Goal: Task Accomplishment & Management: Manage account settings

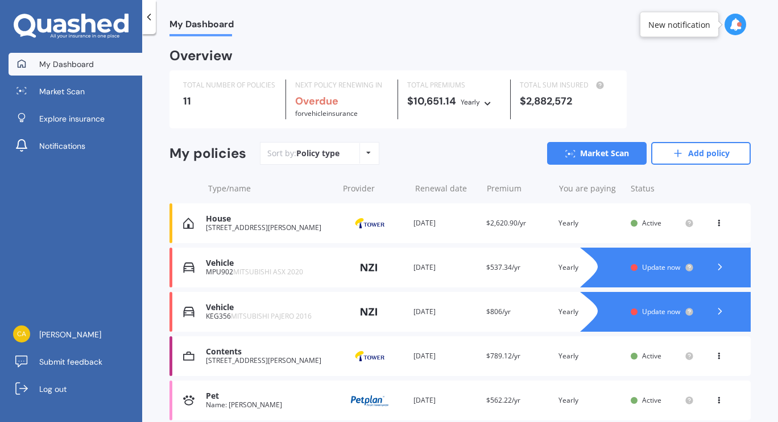
click at [80, 226] on div "My Dashboard Market Scan Explore insurance Notifications [PERSON_NAME] Submit f…" at bounding box center [71, 237] width 142 height 369
click at [282, 269] on span "MITSUBISHI ASX 2020" at bounding box center [268, 272] width 70 height 10
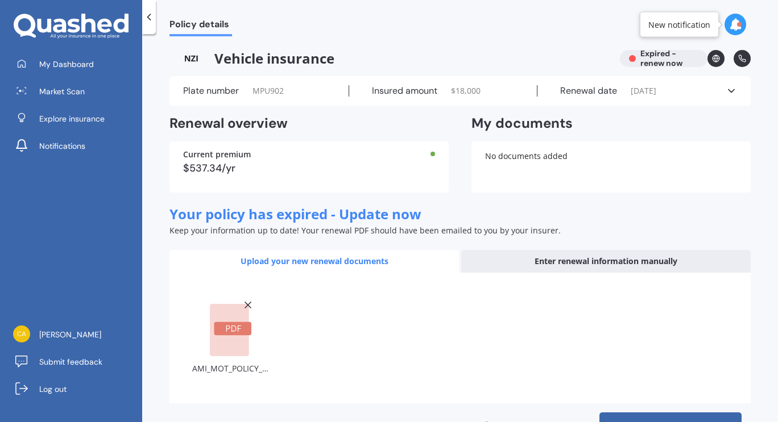
drag, startPoint x: 770, startPoint y: 271, endPoint x: 777, endPoint y: 334, distance: 63.5
click at [777, 334] on div "Policy details Vehicle insurance Expired - renew now Plate number MPU902 Insure…" at bounding box center [460, 230] width 636 height 388
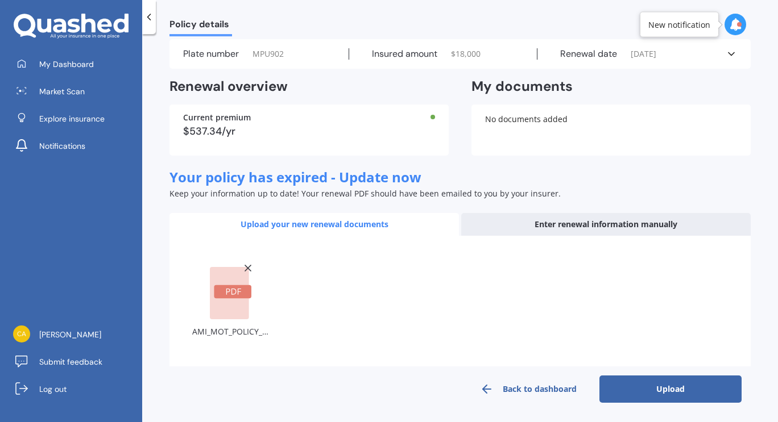
scroll to position [38, 0]
click at [674, 385] on button "Upload" at bounding box center [670, 388] width 142 height 27
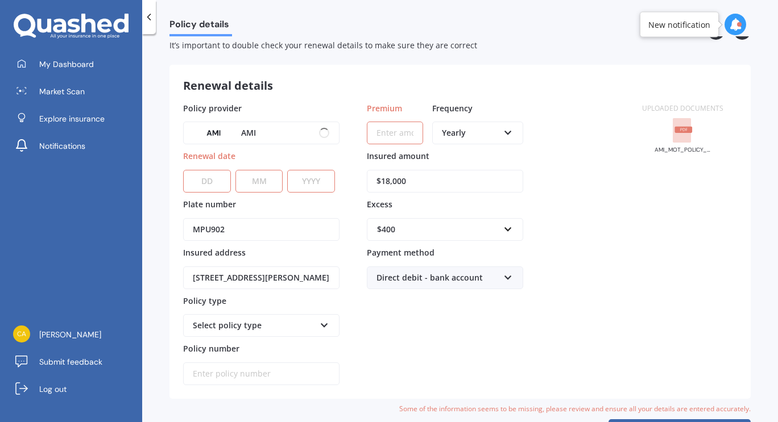
scroll to position [0, 0]
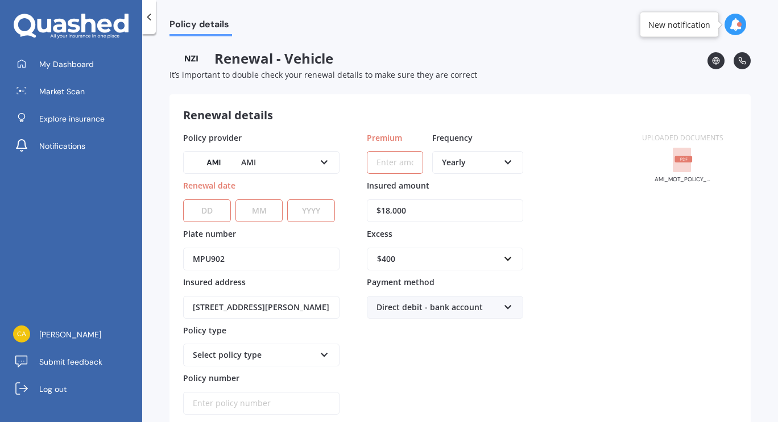
click at [675, 83] on div "Renewal - Vehicle It’s important to double check your renewal details to make s…" at bounding box center [438, 72] width 538 height 44
click at [400, 163] on input "Premium" at bounding box center [395, 162] width 56 height 23
type input "$27.12"
click at [474, 166] on div "Yearly" at bounding box center [470, 162] width 57 height 13
click at [487, 265] on div "Fortnightly" at bounding box center [477, 266] width 89 height 20
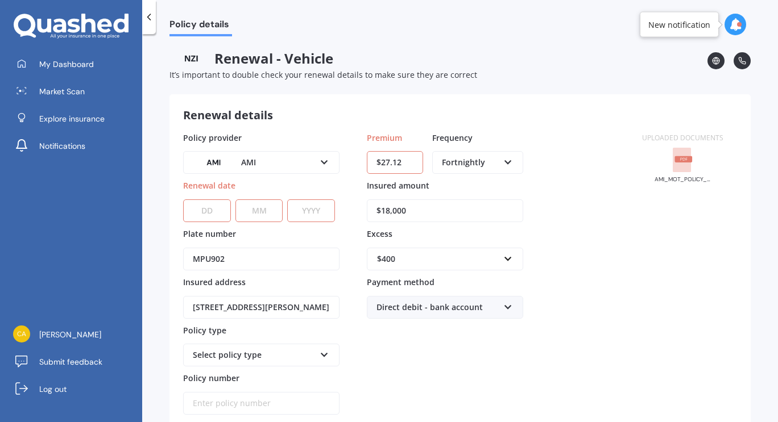
click at [217, 209] on select "DD 01 02 03 04 05 06 07 08 09 10 11 12 13 14 15 16 17 18 19 20 21 22 23 24 25 2…" at bounding box center [207, 211] width 48 height 23
click at [207, 206] on select "DD 01 02 03 04 05 06 07 08 09 10 11 12 13 14 15 16 17 18 19 20 21 22 23 24 25 2…" at bounding box center [207, 211] width 48 height 23
click at [183, 200] on select "DD 01 02 03 04 05 06 07 08 09 10 11 12 13 14 15 16 17 18 19 20 21 22 23 24 25 2…" at bounding box center [207, 211] width 48 height 23
select select "09"
click at [259, 209] on select "MM 01 02 03 04 05 06 07 08 09 10 11 12" at bounding box center [259, 211] width 48 height 23
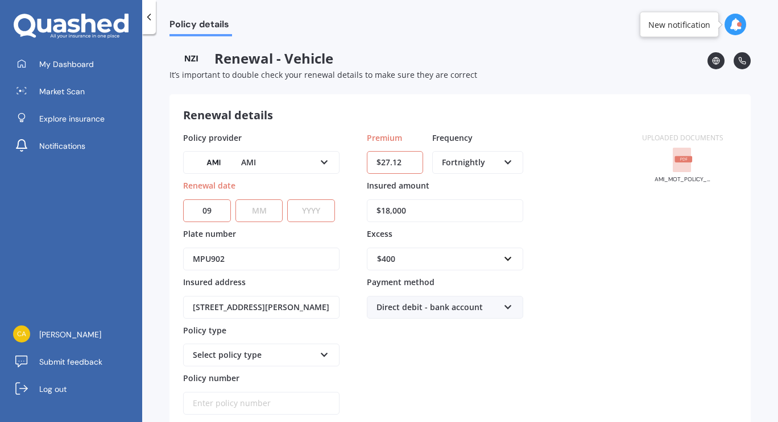
select select "09"
click at [235, 200] on select "MM 01 02 03 04 05 06 07 08 09 10 11 12" at bounding box center [259, 211] width 48 height 23
click at [310, 218] on select "YYYY 2027 2026 2025 2024 2023 2022 2021 2020 2019 2018 2017 2016 2015 2014 2013…" at bounding box center [311, 211] width 48 height 23
select select "2025"
click at [333, 264] on input "MPU902" at bounding box center [261, 259] width 156 height 23
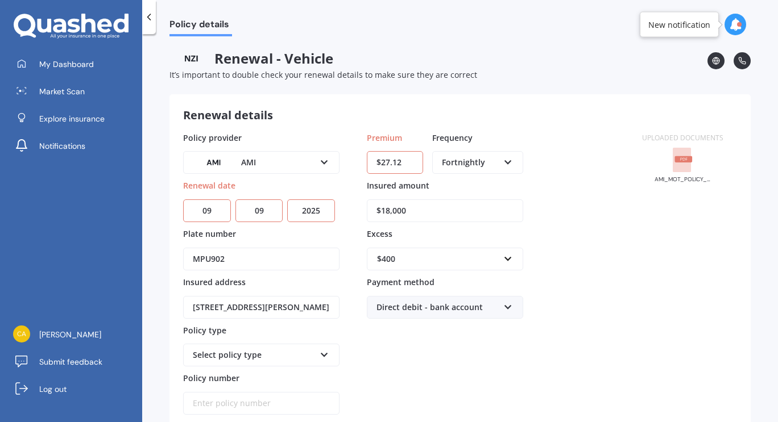
click at [389, 259] on div "$400" at bounding box center [438, 259] width 122 height 13
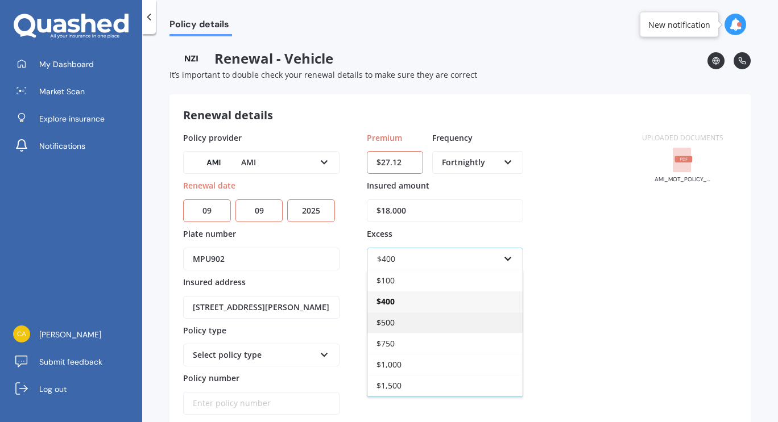
click at [405, 325] on div "$500" at bounding box center [444, 322] width 155 height 21
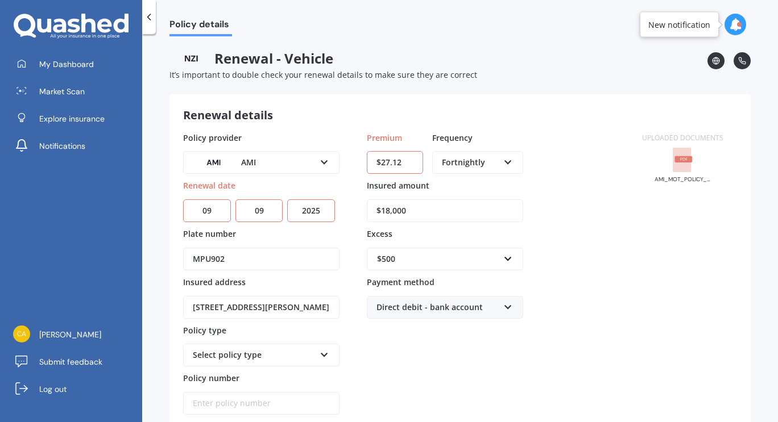
click at [629, 281] on div "Uploaded documents AMI_MOT_POLICY_SCHEDULE_MOTA01521063 - ASX.pdf" at bounding box center [682, 274] width 109 height 284
click at [260, 358] on div "Select policy type" at bounding box center [254, 355] width 122 height 13
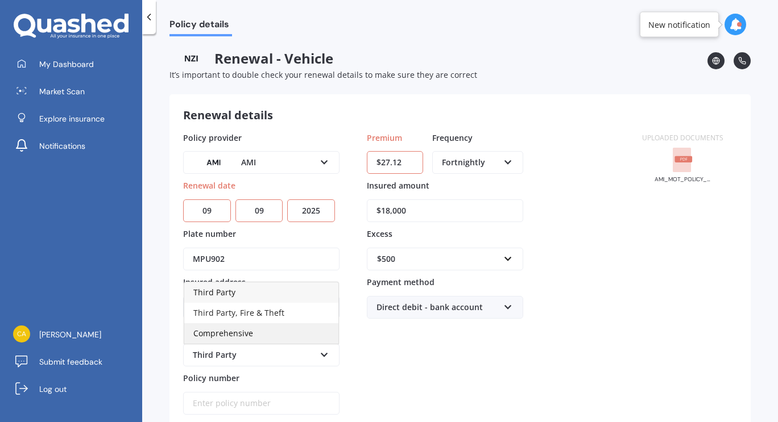
click at [273, 337] on div "Comprehensive" at bounding box center [261, 333] width 154 height 20
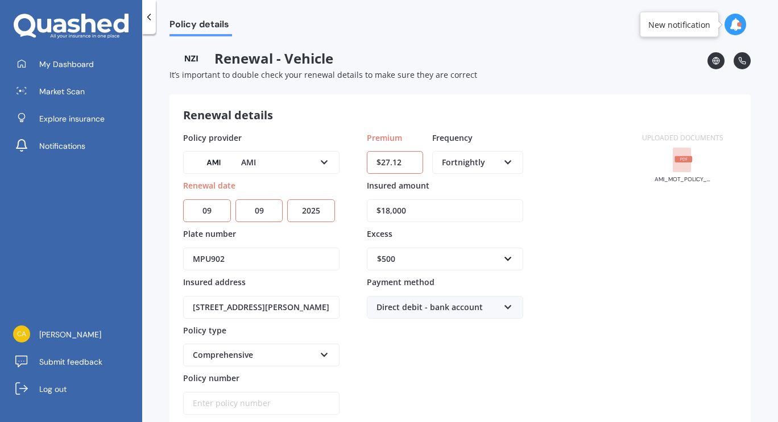
click at [273, 401] on input "Policy number" at bounding box center [261, 403] width 156 height 23
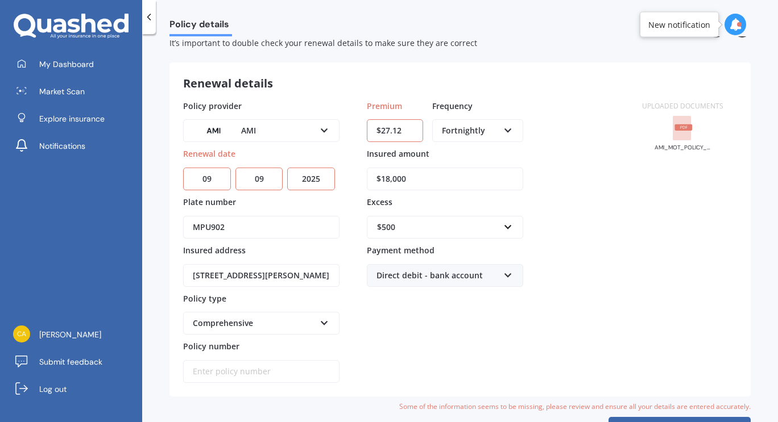
scroll to position [68, 0]
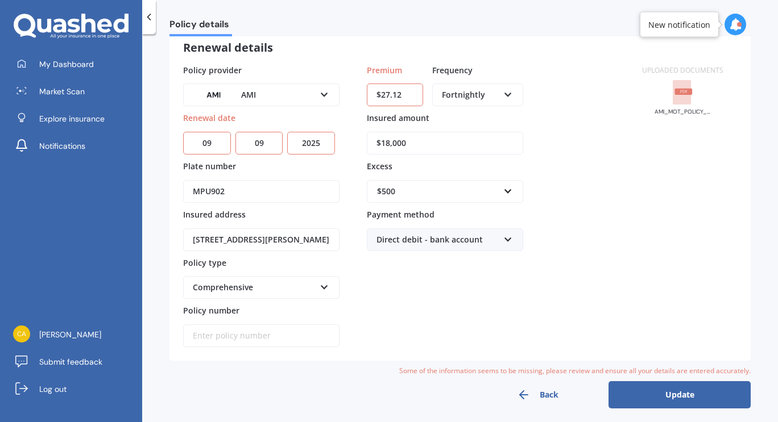
click at [248, 341] on input "Policy number" at bounding box center [261, 336] width 156 height 23
click at [270, 336] on input "Policy number" at bounding box center [261, 336] width 156 height 23
paste input "MOTA01521063"
type input "MOTA01521063"
click at [681, 391] on button "Update" at bounding box center [679, 394] width 142 height 27
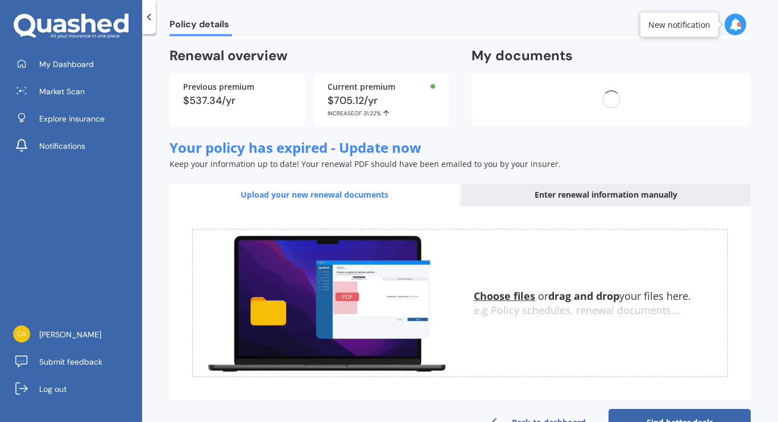
scroll to position [0, 0]
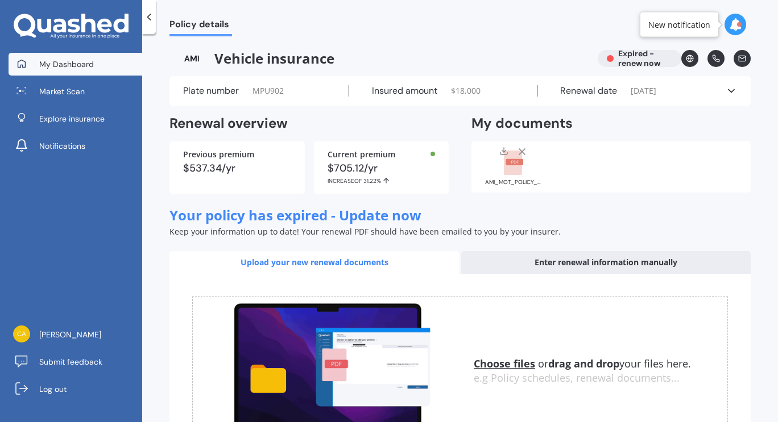
click at [85, 60] on span "My Dashboard" at bounding box center [66, 64] width 55 height 11
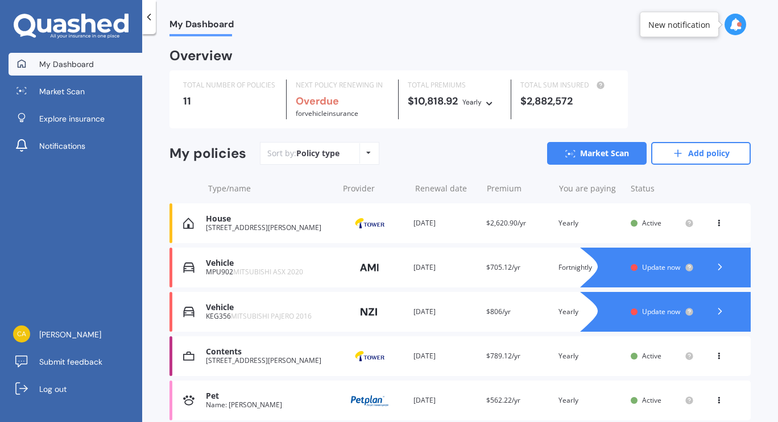
click at [650, 269] on span "Update now" at bounding box center [661, 268] width 38 height 10
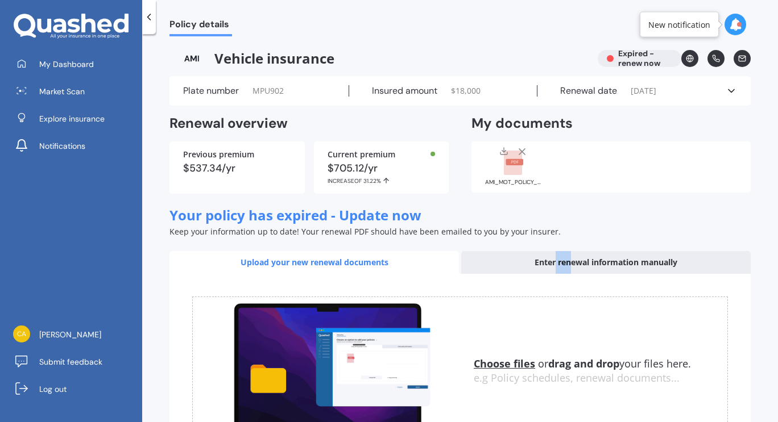
drag, startPoint x: 551, startPoint y: 273, endPoint x: 566, endPoint y: 260, distance: 19.4
click at [566, 260] on div "Enter renewal information manually" at bounding box center [605, 262] width 289 height 23
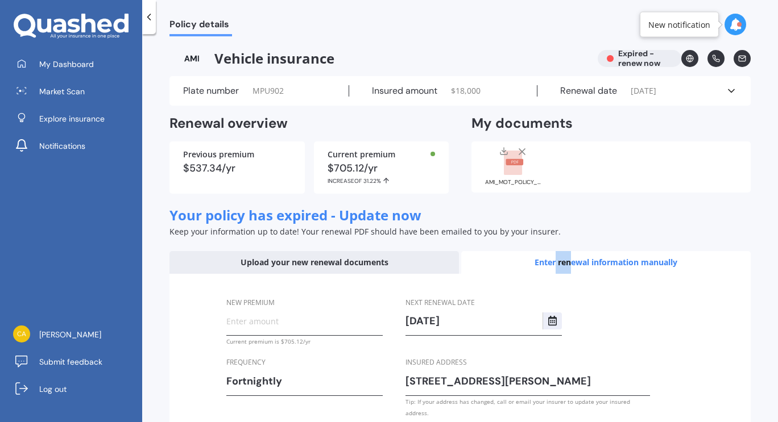
click at [566, 260] on div "Enter renewal information manually" at bounding box center [605, 262] width 289 height 23
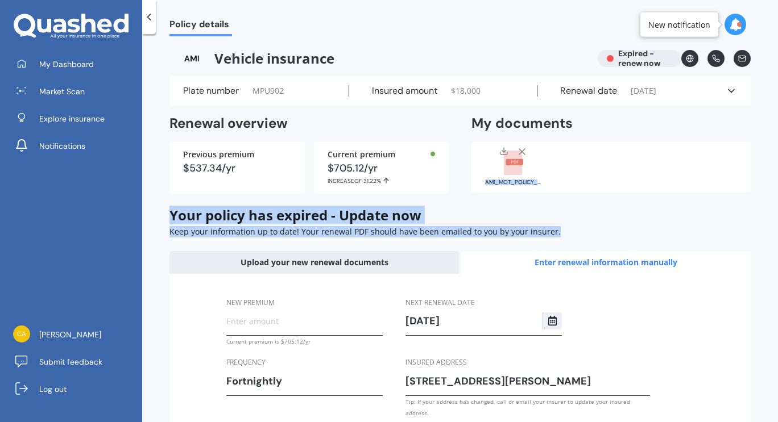
drag, startPoint x: 770, startPoint y: 175, endPoint x: 777, endPoint y: 231, distance: 56.8
click at [777, 231] on div "Policy details Vehicle insurance Expired - renew now Plate number MPU902 Insure…" at bounding box center [460, 230] width 636 height 388
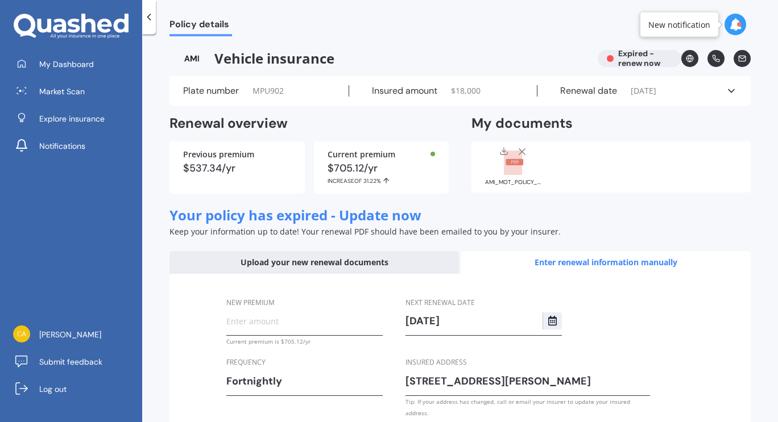
click at [363, 322] on input "New premium" at bounding box center [304, 321] width 156 height 17
click at [735, 334] on div "New premium Current premium is $705.12/yr Frequency Fortnightly Yearly Six-Mont…" at bounding box center [459, 358] width 581 height 168
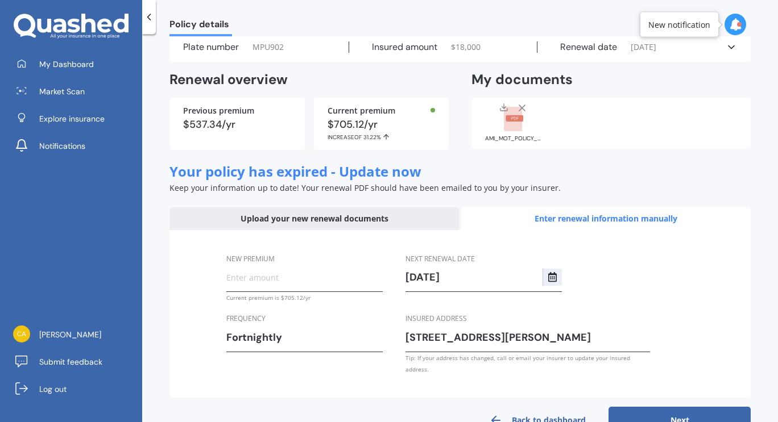
scroll to position [65, 0]
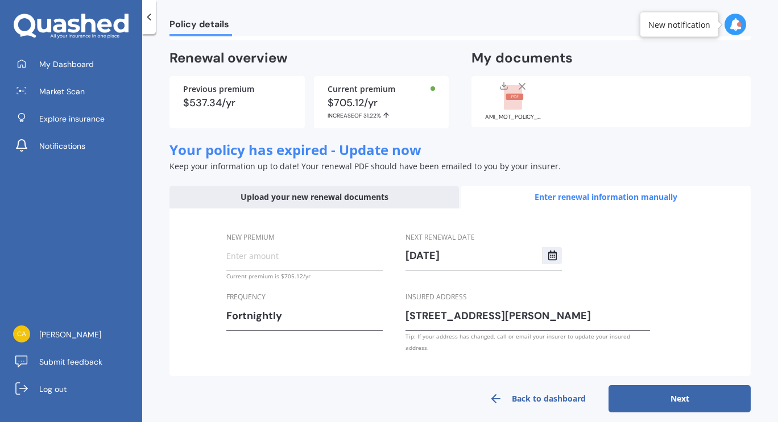
click at [535, 389] on link "Back to dashboard" at bounding box center [537, 398] width 142 height 27
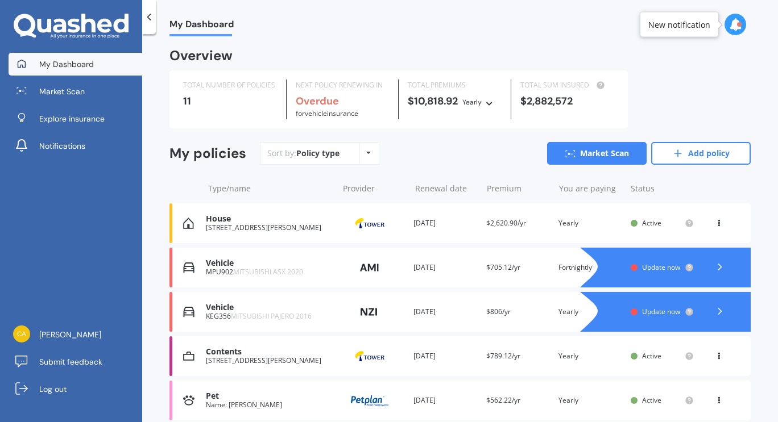
click at [243, 309] on div "Vehicle" at bounding box center [269, 308] width 126 height 10
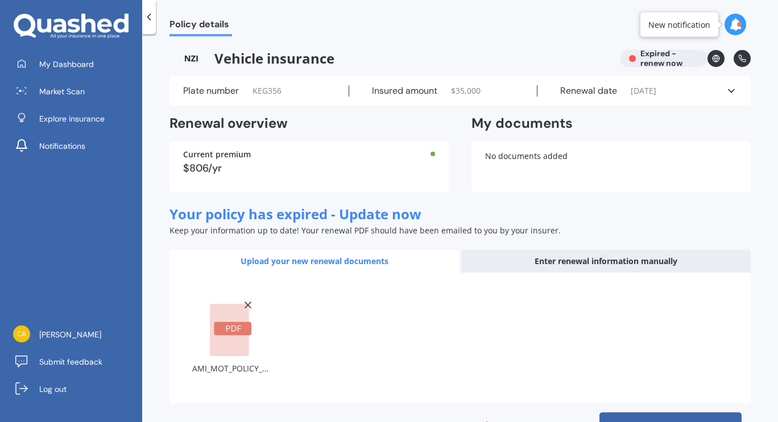
click at [682, 416] on button "Upload" at bounding box center [670, 426] width 142 height 27
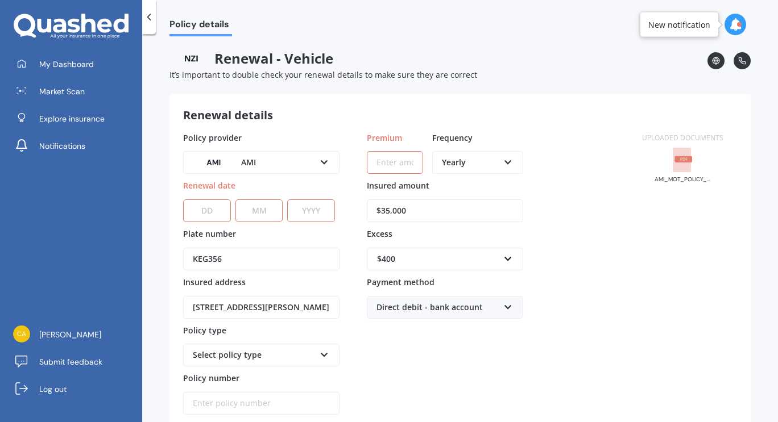
click at [231, 401] on input "Policy number" at bounding box center [261, 403] width 156 height 23
paste input "MOTA01521069"
type input "MOTA01521069"
click at [275, 356] on div "Select policy type" at bounding box center [254, 355] width 122 height 13
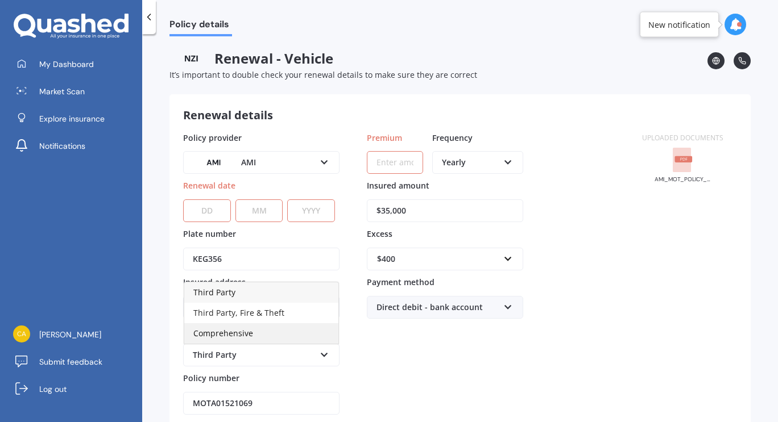
click at [283, 342] on div "Comprehensive" at bounding box center [261, 333] width 154 height 20
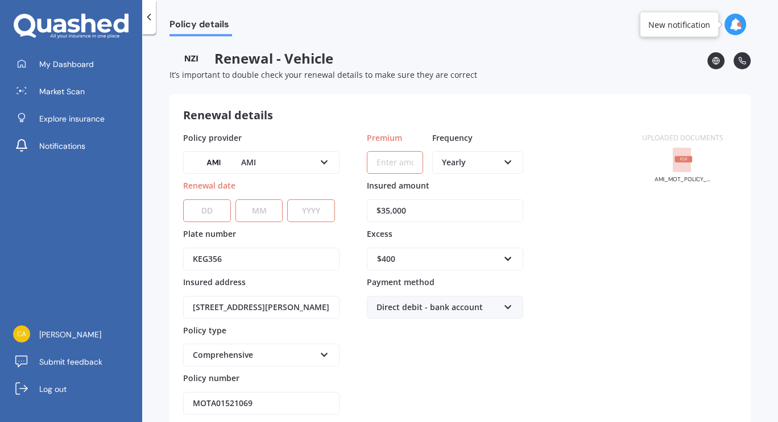
click at [401, 165] on input "Premium" at bounding box center [395, 162] width 56 height 23
paste input "$01,521,069.00"
type input "$0.00"
type input "$36.26"
click at [474, 271] on span "Fortnightly" at bounding box center [462, 265] width 41 height 11
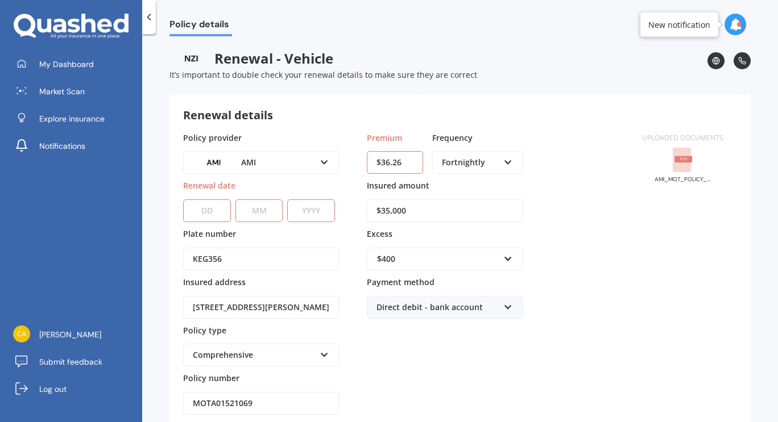
click at [197, 204] on select "DD 01 02 03 04 05 06 07 08 09 10 11 12 13 14 15 16 17 18 19 20 21 22 23 24 25 2…" at bounding box center [207, 211] width 48 height 23
select select "08"
click at [183, 200] on select "DD 01 02 03 04 05 06 07 08 09 10 11 12 13 14 15 16 17 18 19 20 21 22 23 24 25 2…" at bounding box center [207, 211] width 48 height 23
click at [262, 210] on select "MM 01 02 03 04 05 06 07 08 09 10 11 12" at bounding box center [259, 211] width 48 height 23
select select "09"
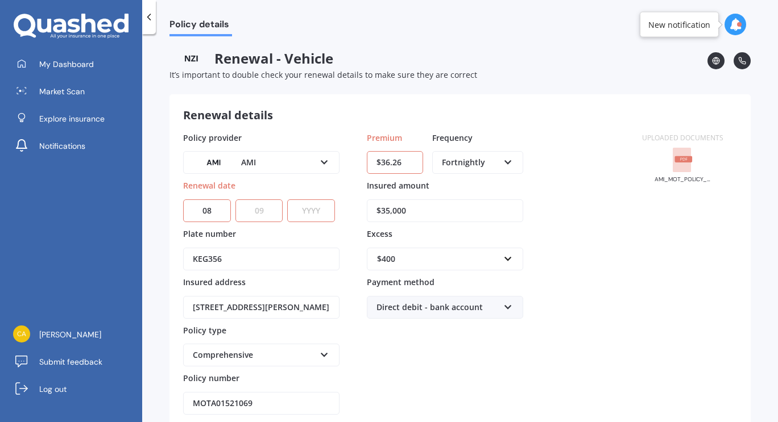
click at [235, 200] on select "MM 01 02 03 04 05 06 07 08 09 10 11 12" at bounding box center [259, 211] width 48 height 23
click at [315, 213] on select "YYYY 2027 2026 2025 2024 2023 2022 2021 2020 2019 2018 2017 2016 2015 2014 2013…" at bounding box center [311, 211] width 48 height 23
select select "2026"
click at [287, 200] on select "YYYY 2027 2026 2025 2024 2023 2022 2021 2020 2019 2018 2017 2016 2015 2014 2013…" at bounding box center [311, 211] width 48 height 23
click at [694, 303] on div "Uploaded documents AMI_MOT_POLICY_SCHEDULE_MOTA01521069 - Pajero.pdf" at bounding box center [682, 274] width 109 height 284
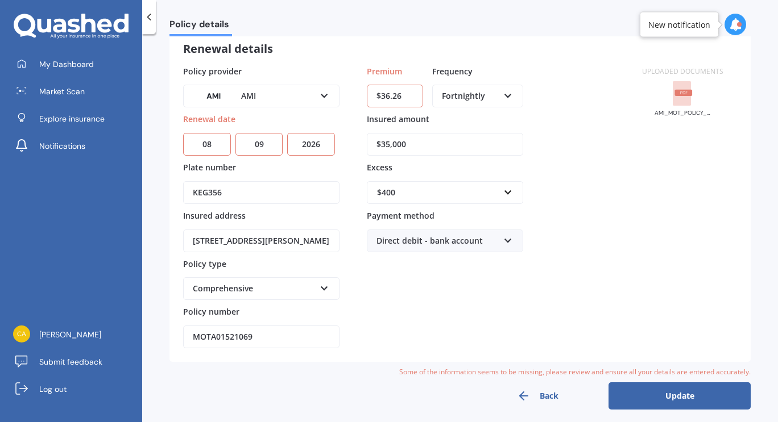
scroll to position [74, 0]
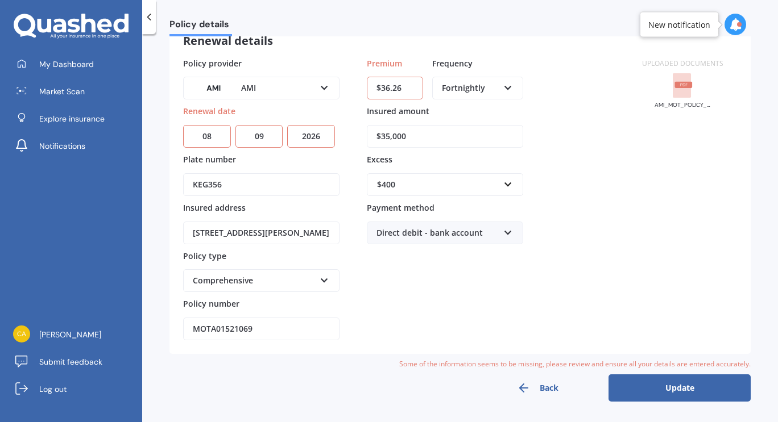
click at [674, 393] on button "Update" at bounding box center [679, 388] width 142 height 27
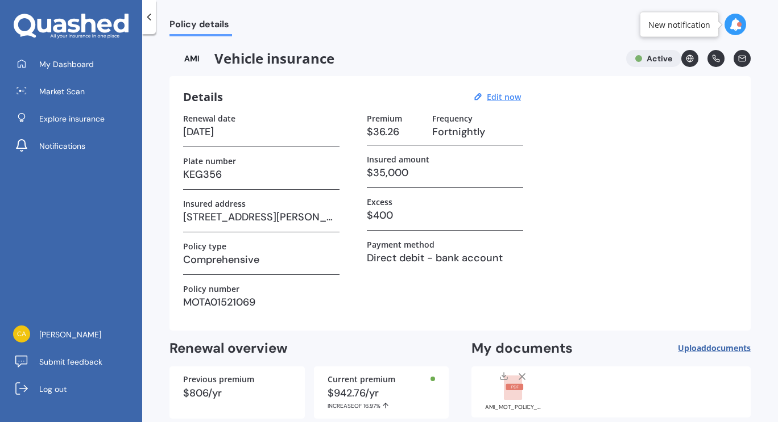
scroll to position [57, 0]
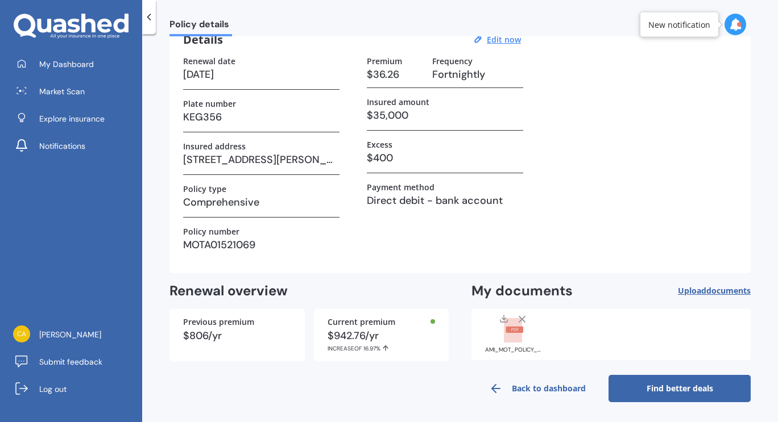
click at [520, 388] on link "Back to dashboard" at bounding box center [537, 388] width 142 height 27
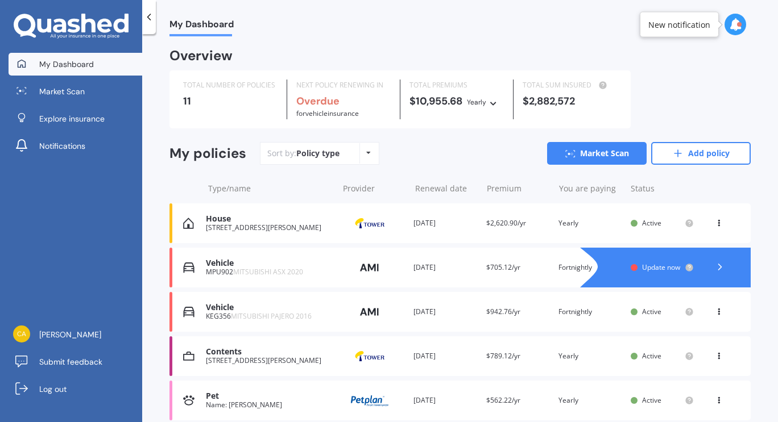
click at [714, 268] on icon at bounding box center [719, 266] width 11 height 11
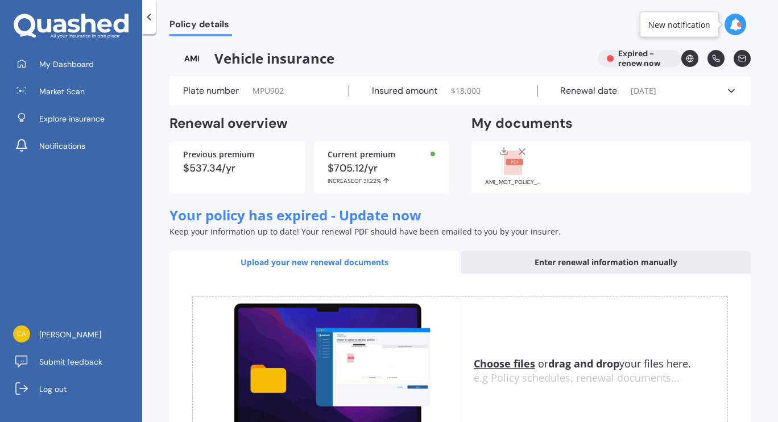
click at [719, 90] on div "Renewal date [DATE]" at bounding box center [631, 90] width 188 height 11
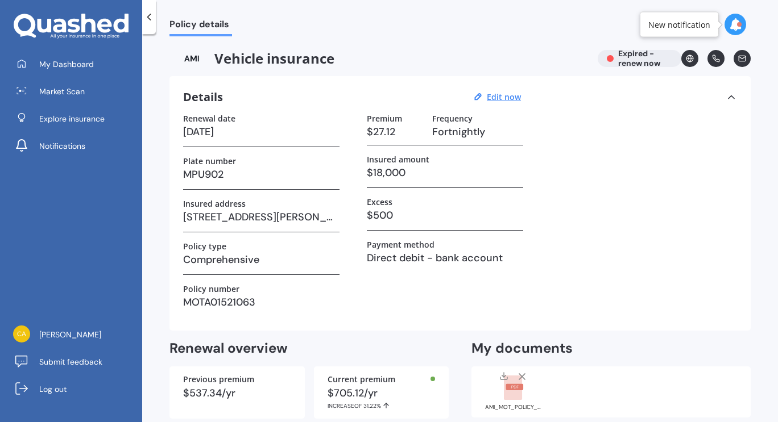
click at [261, 124] on h3 "[DATE]" at bounding box center [261, 131] width 156 height 17
click at [504, 93] on u "Edit now" at bounding box center [504, 97] width 34 height 11
select select "09"
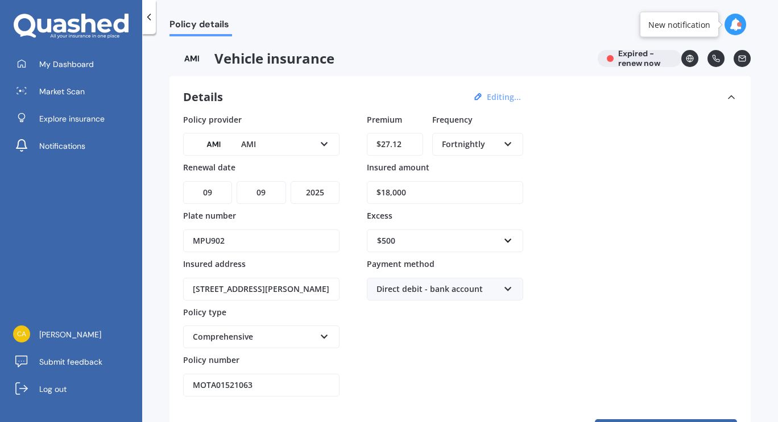
click at [329, 185] on select "YYYY 2027 2026 2025 2024 2023 2022 2021 2020 2019 2018 2017 2016 2015 2014 2013…" at bounding box center [314, 192] width 49 height 23
select select "2026"
click at [290, 181] on select "YYYY 2027 2026 2025 2024 2023 2022 2021 2020 2019 2018 2017 2016 2015 2014 2013…" at bounding box center [314, 192] width 49 height 23
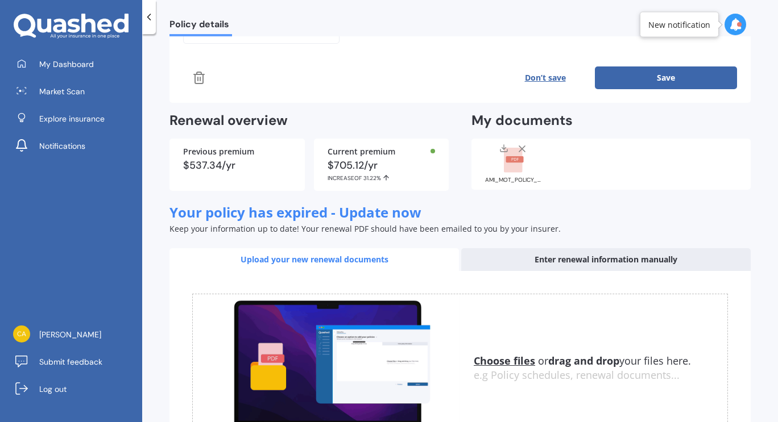
scroll to position [373, 0]
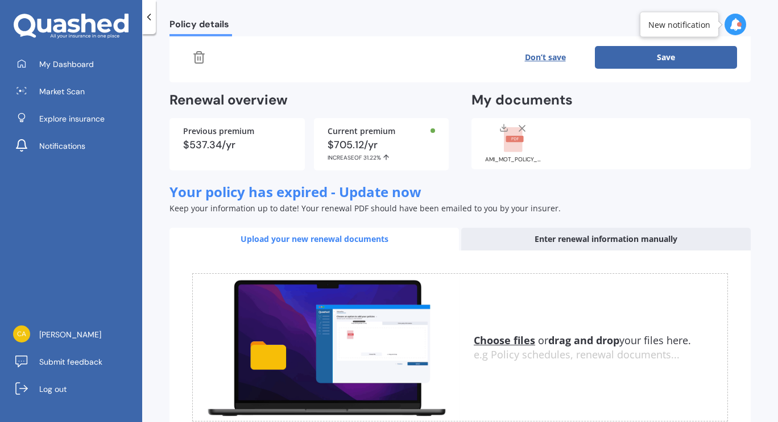
click at [651, 64] on button "Save" at bounding box center [666, 57] width 142 height 23
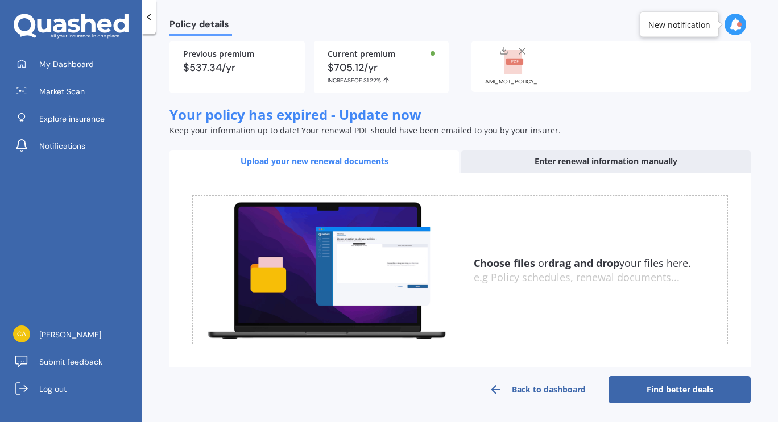
scroll to position [57, 0]
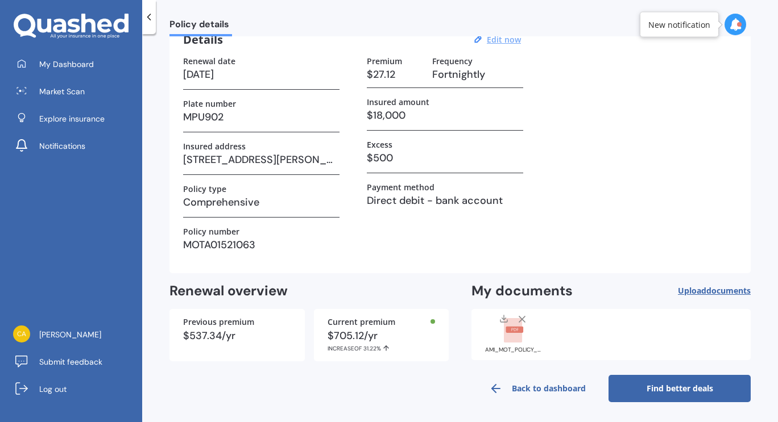
click at [525, 398] on link "Back to dashboard" at bounding box center [537, 388] width 142 height 27
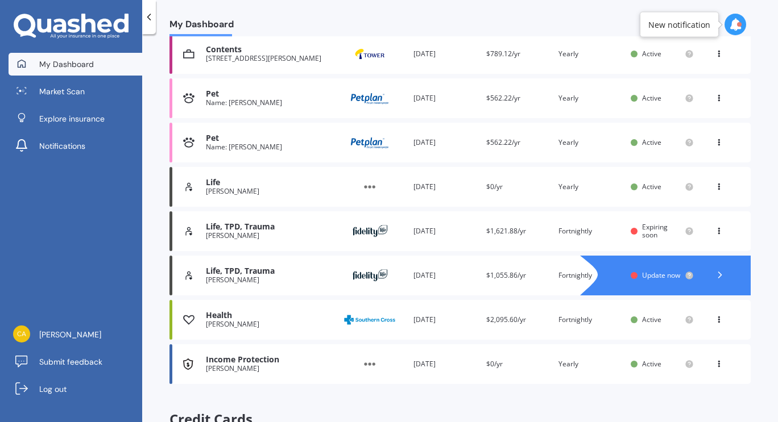
scroll to position [318, 0]
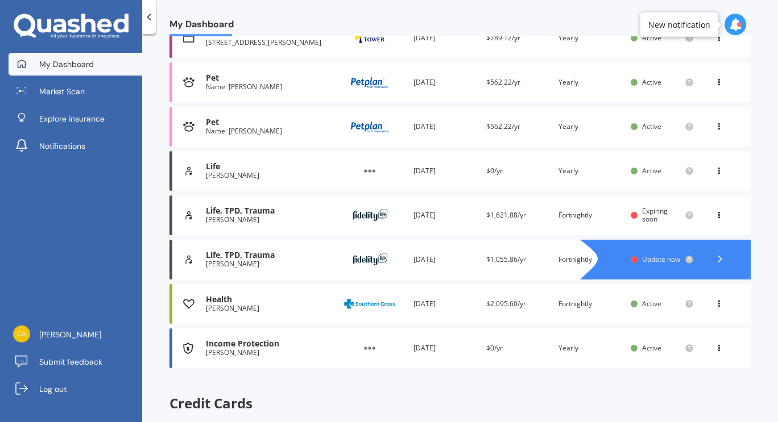
click at [328, 219] on div "[PERSON_NAME]" at bounding box center [269, 220] width 126 height 8
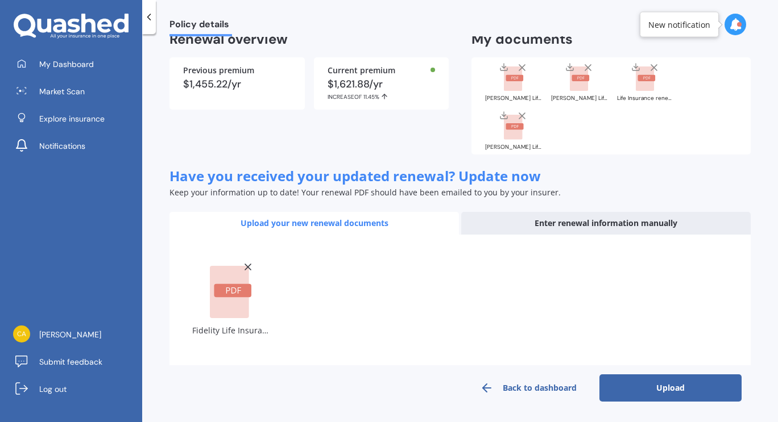
scroll to position [123, 0]
click at [671, 389] on button "Upload" at bounding box center [670, 388] width 142 height 27
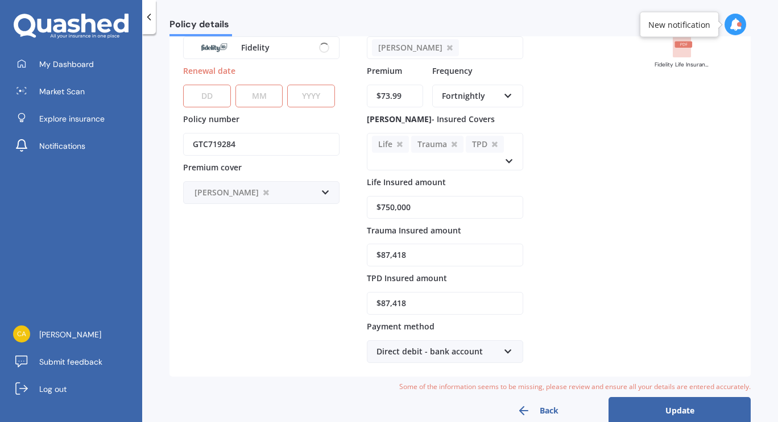
scroll to position [0, 0]
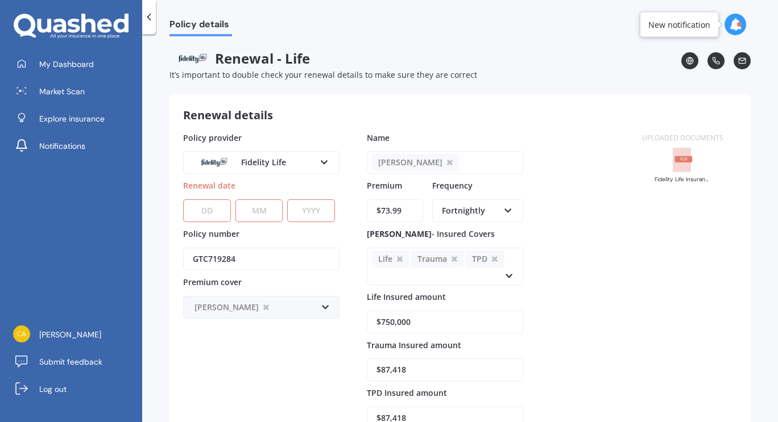
click at [716, 272] on div "Uploaded documents Fidelity Life Insurance [PERSON_NAME] [DATE]-[DATE].pdf" at bounding box center [682, 305] width 109 height 346
click at [217, 214] on select "DD 01 02 03 04 05 06 07 08 09 10 11 12 13 14 15 16 17 18 19 20 21 22 23 24 25 2…" at bounding box center [207, 211] width 48 height 23
click at [183, 200] on select "DD 01 02 03 04 05 06 07 08 09 10 11 12 13 14 15 16 17 18 19 20 21 22 23 24 25 2…" at bounding box center [207, 211] width 48 height 23
select select "10"
click at [273, 218] on select "MM 01 02 03 04 05 06 07 08 09 10 11 12" at bounding box center [259, 211] width 48 height 23
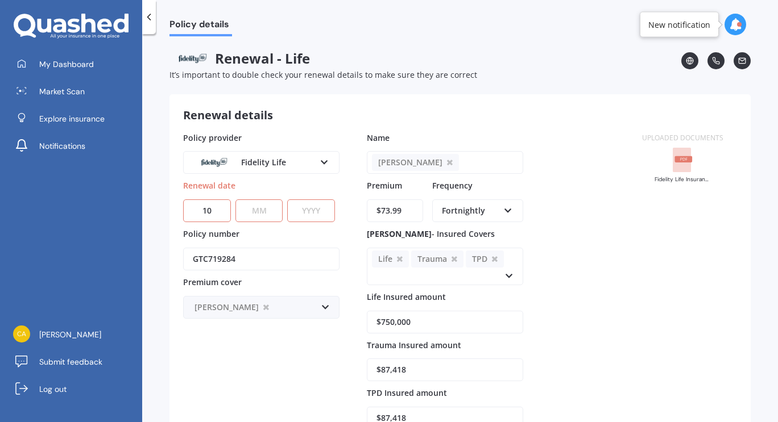
select select "10"
click at [235, 200] on select "MM 01 02 03 04 05 06 07 08 09 10 11 12" at bounding box center [259, 211] width 48 height 23
click at [309, 218] on select "YYYY 2027 2026 2025 2024 2023 2022 2021 2020 2019 2018 2017 2016 2015 2014 2013…" at bounding box center [311, 211] width 48 height 23
select select "2026"
click at [287, 200] on select "YYYY 2027 2026 2025 2024 2023 2022 2021 2020 2019 2018 2017 2016 2015 2014 2013…" at bounding box center [311, 211] width 48 height 23
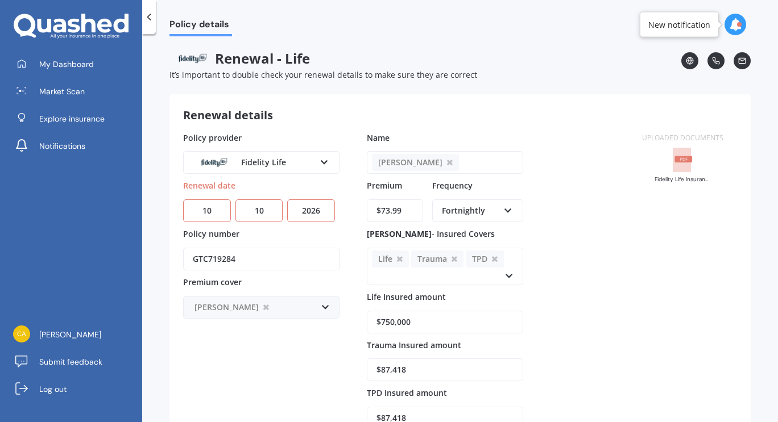
click at [205, 207] on select "DD 01 02 03 04 05 06 07 08 09 10 11 12 13 14 15 16 17 18 19 20 21 22 23 24 25 2…" at bounding box center [207, 211] width 48 height 23
select select "21"
click at [168, 250] on div "Policy details Renewal - Life It’s important to double check your renewal detai…" at bounding box center [460, 230] width 636 height 388
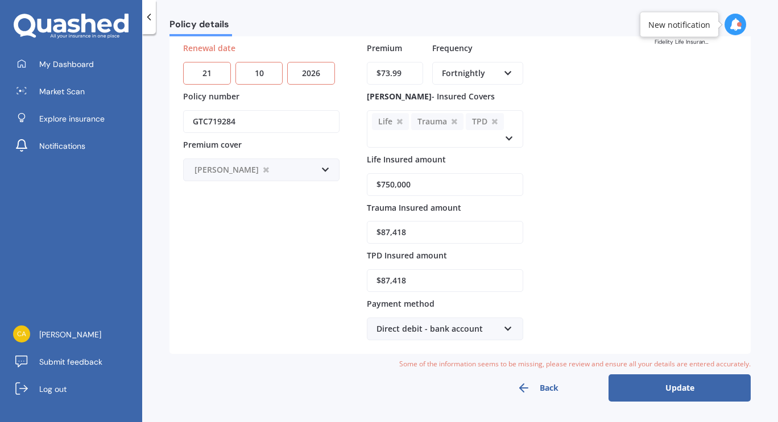
scroll to position [148, 0]
click at [667, 389] on button "Update" at bounding box center [679, 388] width 142 height 27
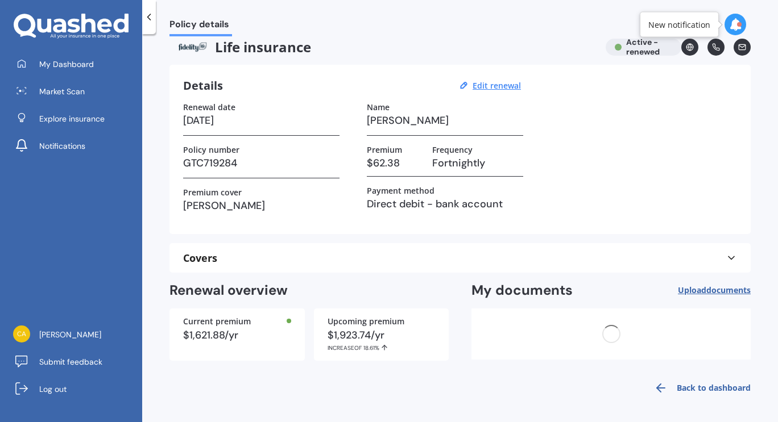
scroll to position [0, 0]
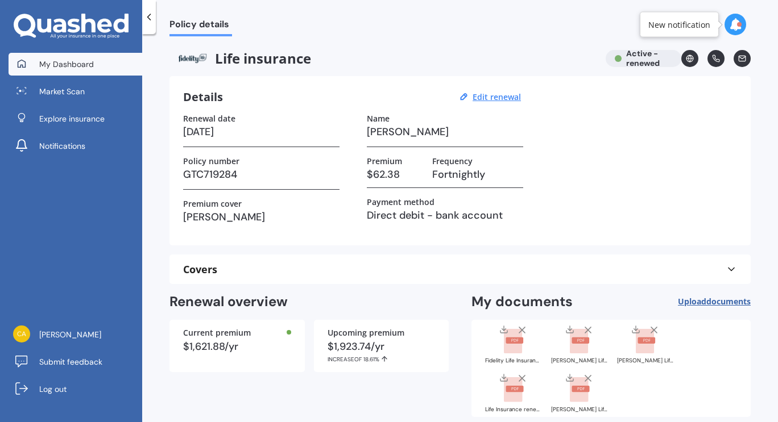
click at [93, 63] on link "My Dashboard" at bounding box center [76, 64] width 134 height 23
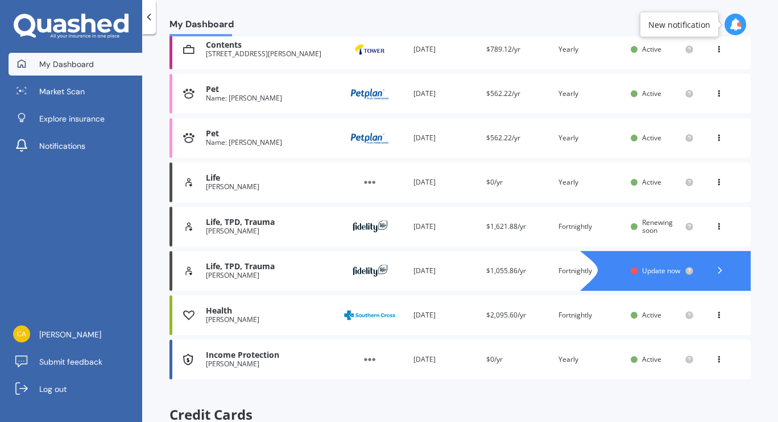
scroll to position [314, 0]
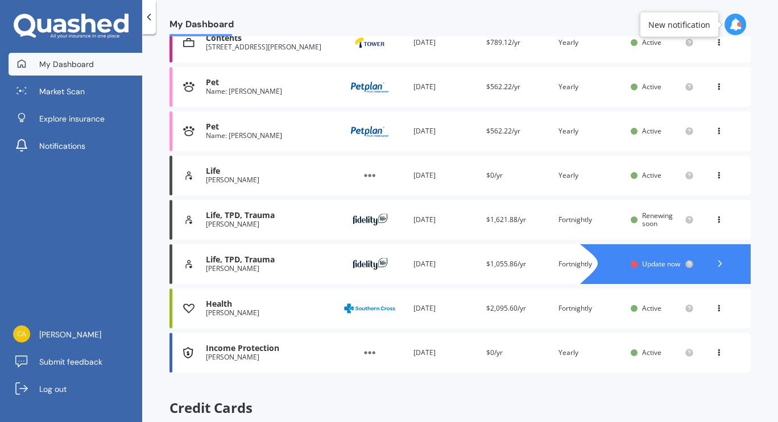
click at [269, 259] on div "Life, TPD, Trauma" at bounding box center [269, 260] width 126 height 10
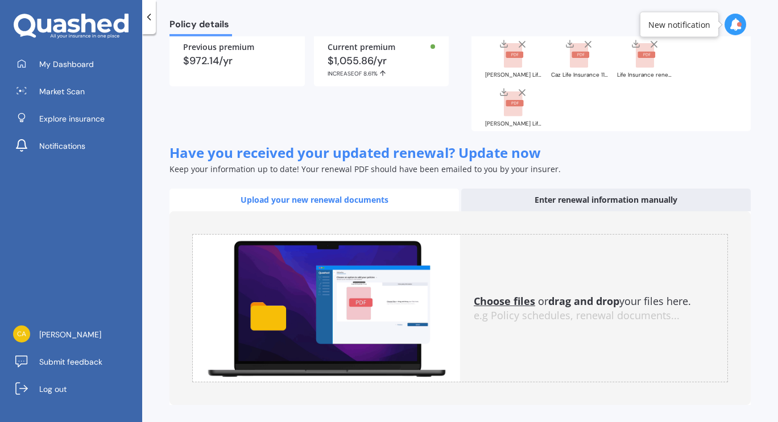
scroll to position [123, 0]
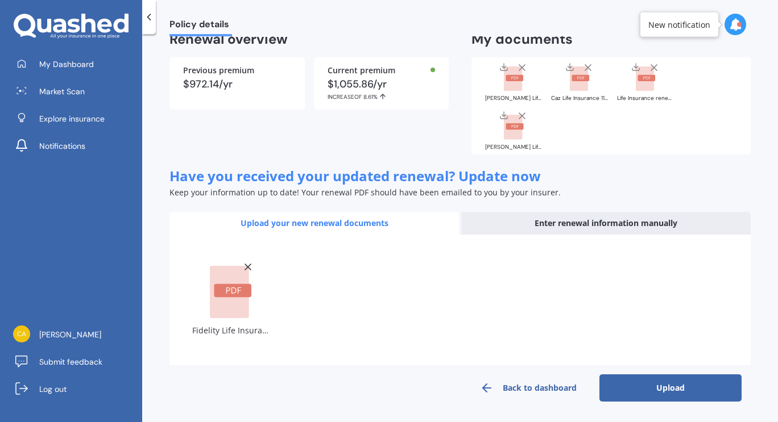
click at [691, 386] on button "Upload" at bounding box center [670, 388] width 142 height 27
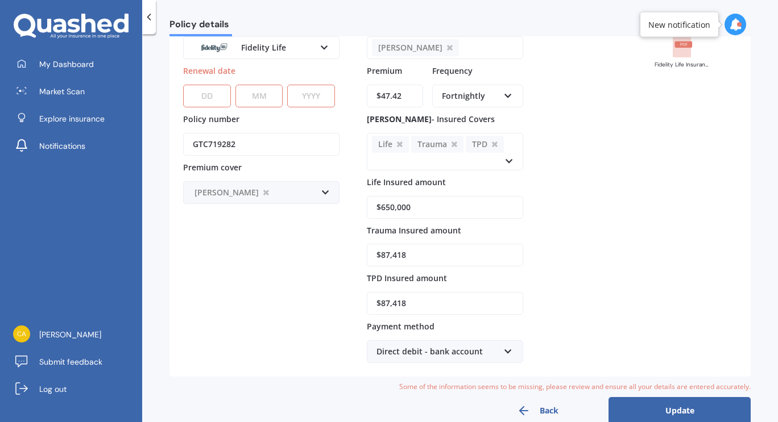
scroll to position [0, 0]
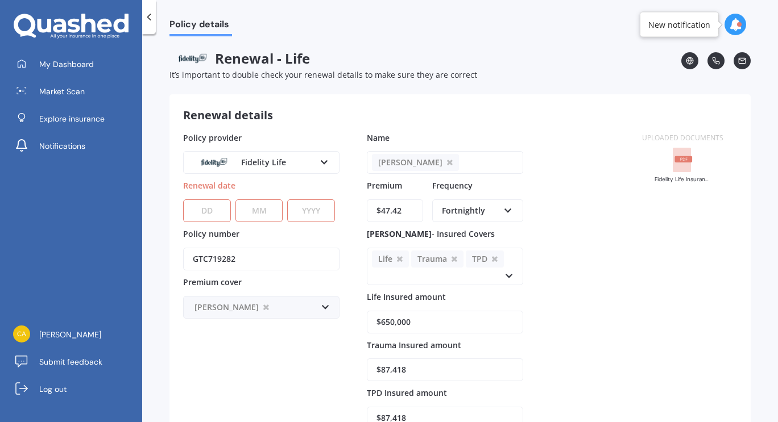
click at [753, 103] on div "Policy details Renewal - Life It’s important to double check your renewal detai…" at bounding box center [460, 230] width 636 height 388
click at [207, 209] on select "DD 01 02 03 04 05 06 07 08 09 10 11 12 13 14 15 16 17 18 19 20 21 22 23 24 25 2…" at bounding box center [207, 211] width 48 height 23
select select "11"
click at [183, 200] on select "DD 01 02 03 04 05 06 07 08 09 10 11 12 13 14 15 16 17 18 19 20 21 22 23 24 25 2…" at bounding box center [207, 211] width 48 height 23
click at [264, 215] on select "MM 01 02 03 04 05 06 07 08 09 10 11 12" at bounding box center [259, 211] width 48 height 23
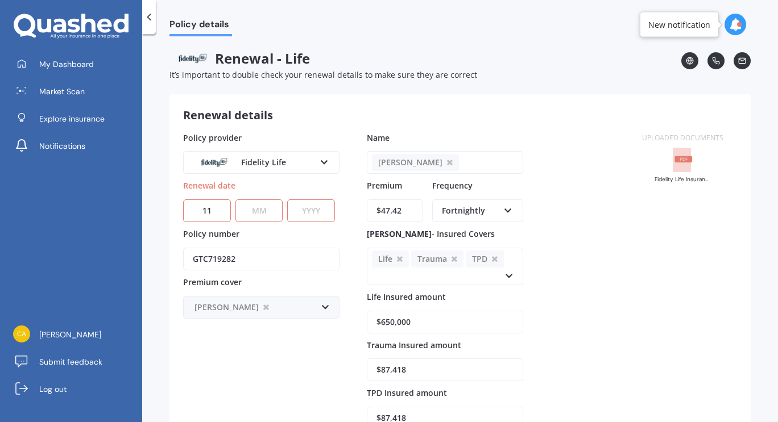
select select "10"
click at [235, 200] on select "MM 01 02 03 04 05 06 07 08 09 10 11 12" at bounding box center [259, 211] width 48 height 23
click at [317, 213] on select "YYYY 2027 2026 2025 2024 2023 2022 2021 2020 2019 2018 2017 2016 2015 2014 2013…" at bounding box center [311, 211] width 48 height 23
select select "2026"
click at [287, 200] on select "YYYY 2027 2026 2025 2024 2023 2022 2021 2020 2019 2018 2017 2016 2015 2014 2013…" at bounding box center [311, 211] width 48 height 23
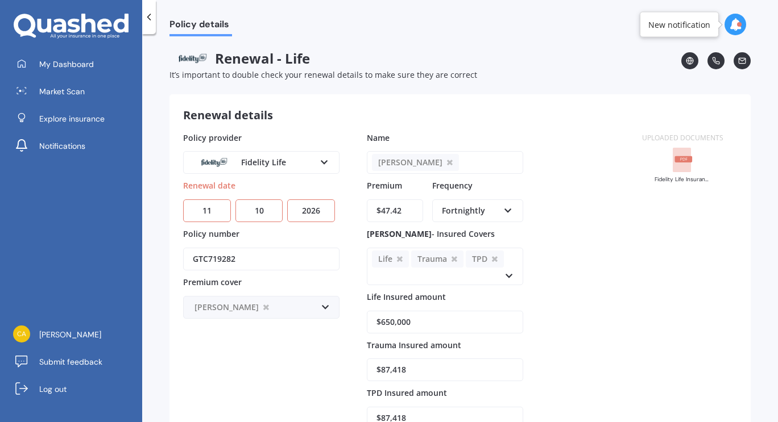
click at [638, 275] on div "Uploaded documents Fidelity Life Insurance [PERSON_NAME] [DATE]-[DATE].pdf" at bounding box center [682, 305] width 109 height 346
click at [650, 234] on div "Uploaded documents Fidelity Life Insurance [PERSON_NAME] [DATE]-[DATE].pdf" at bounding box center [682, 305] width 109 height 346
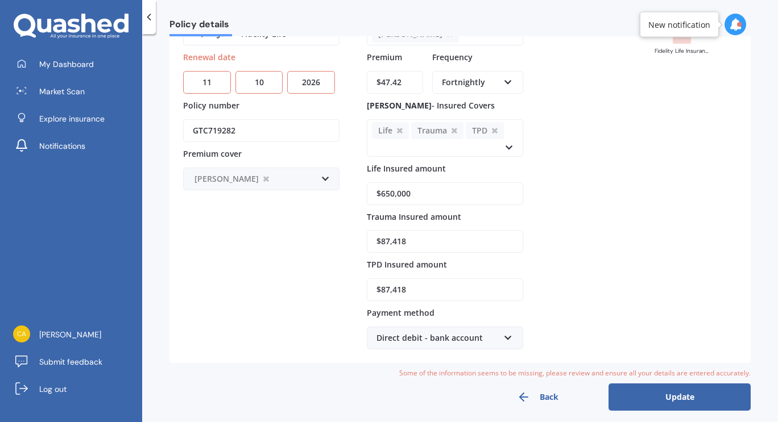
scroll to position [163, 0]
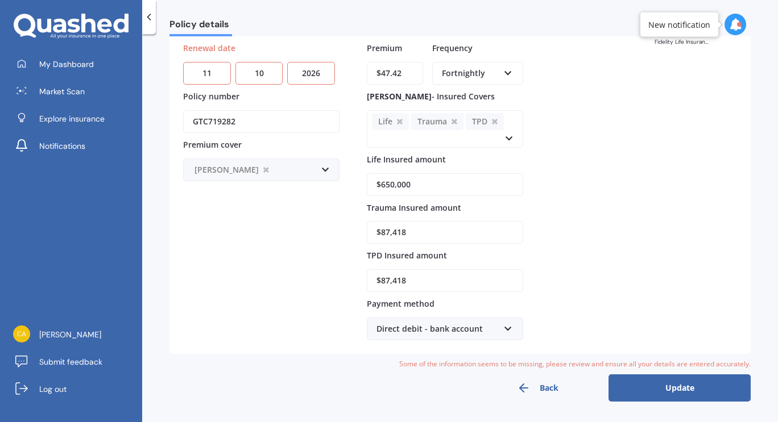
click at [681, 387] on button "Update" at bounding box center [679, 388] width 142 height 27
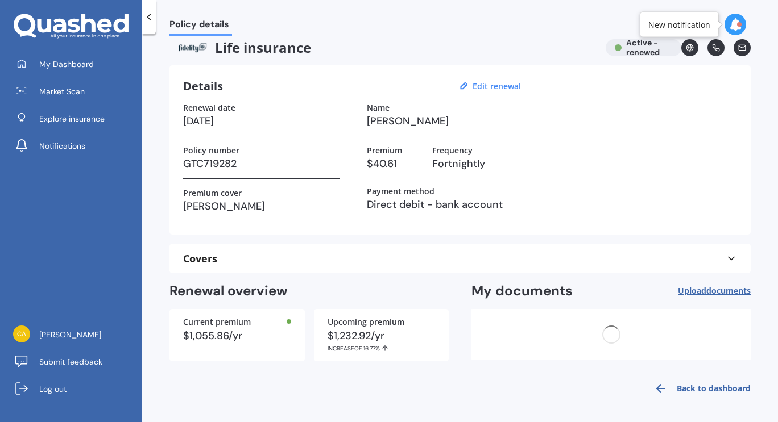
scroll to position [0, 0]
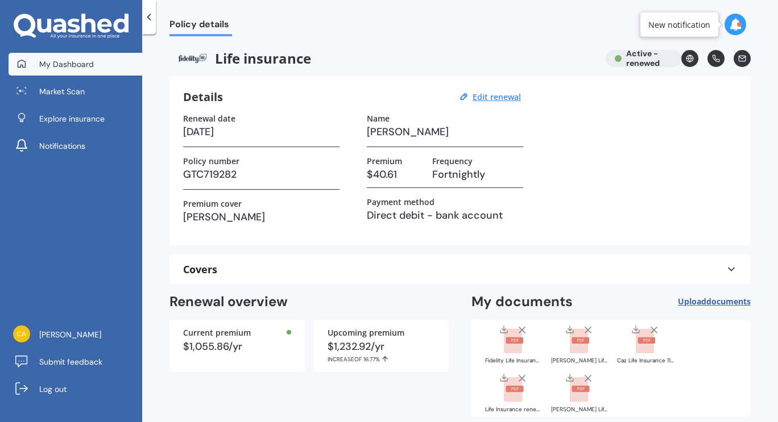
click at [70, 64] on span "My Dashboard" at bounding box center [66, 64] width 55 height 11
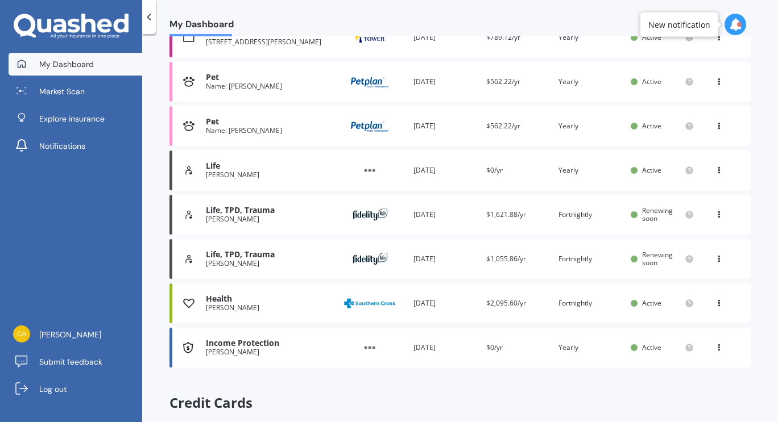
scroll to position [318, 0]
click at [476, 262] on div "Life, TPD, [PERSON_NAME] [PERSON_NAME] Provider Renewal date [DATE] Premium $1,…" at bounding box center [459, 260] width 581 height 40
